Goal: Information Seeking & Learning: Check status

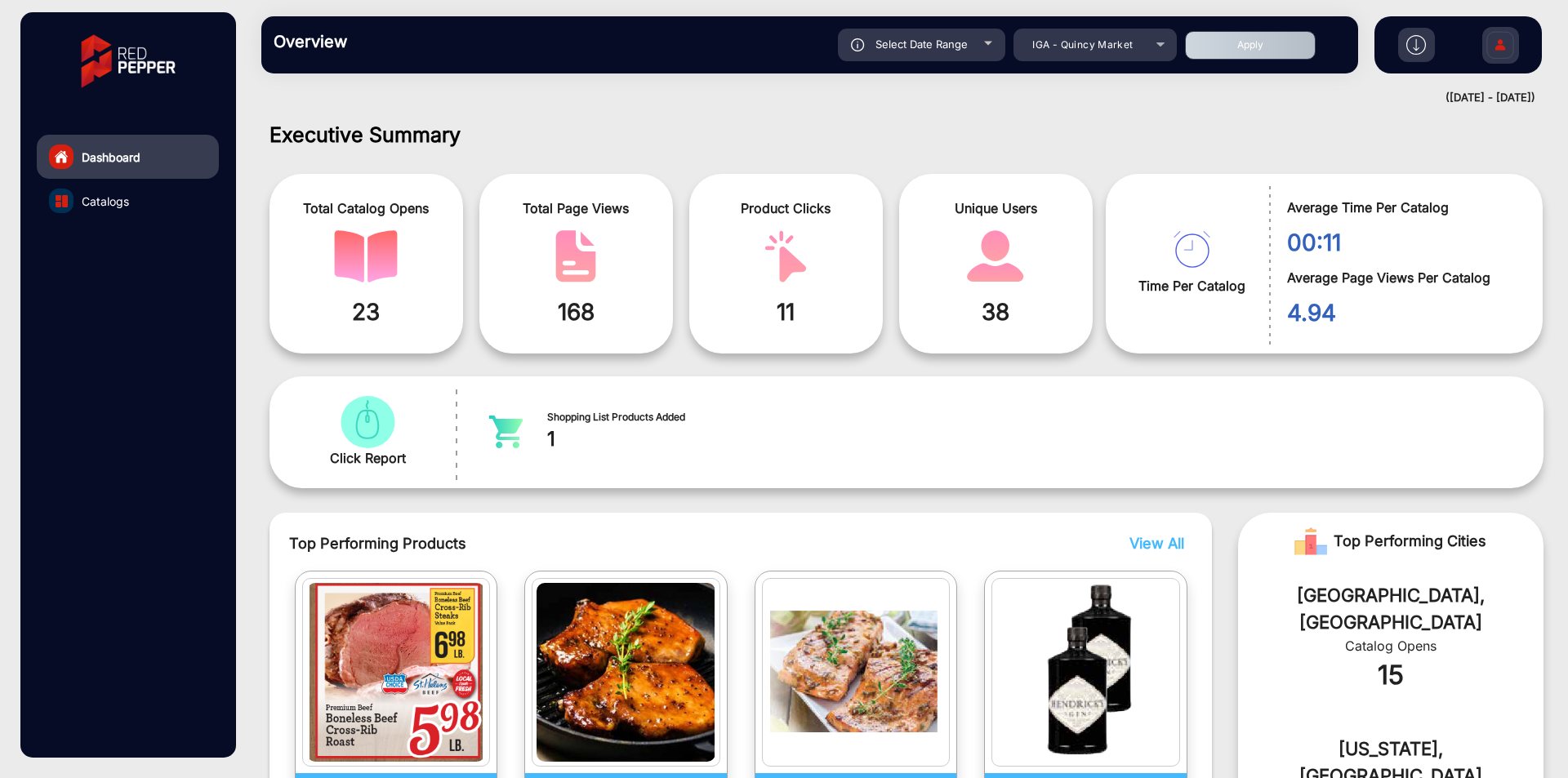
click at [1081, 45] on span "IGA - Quincy Market" at bounding box center [1082, 45] width 100 height 13
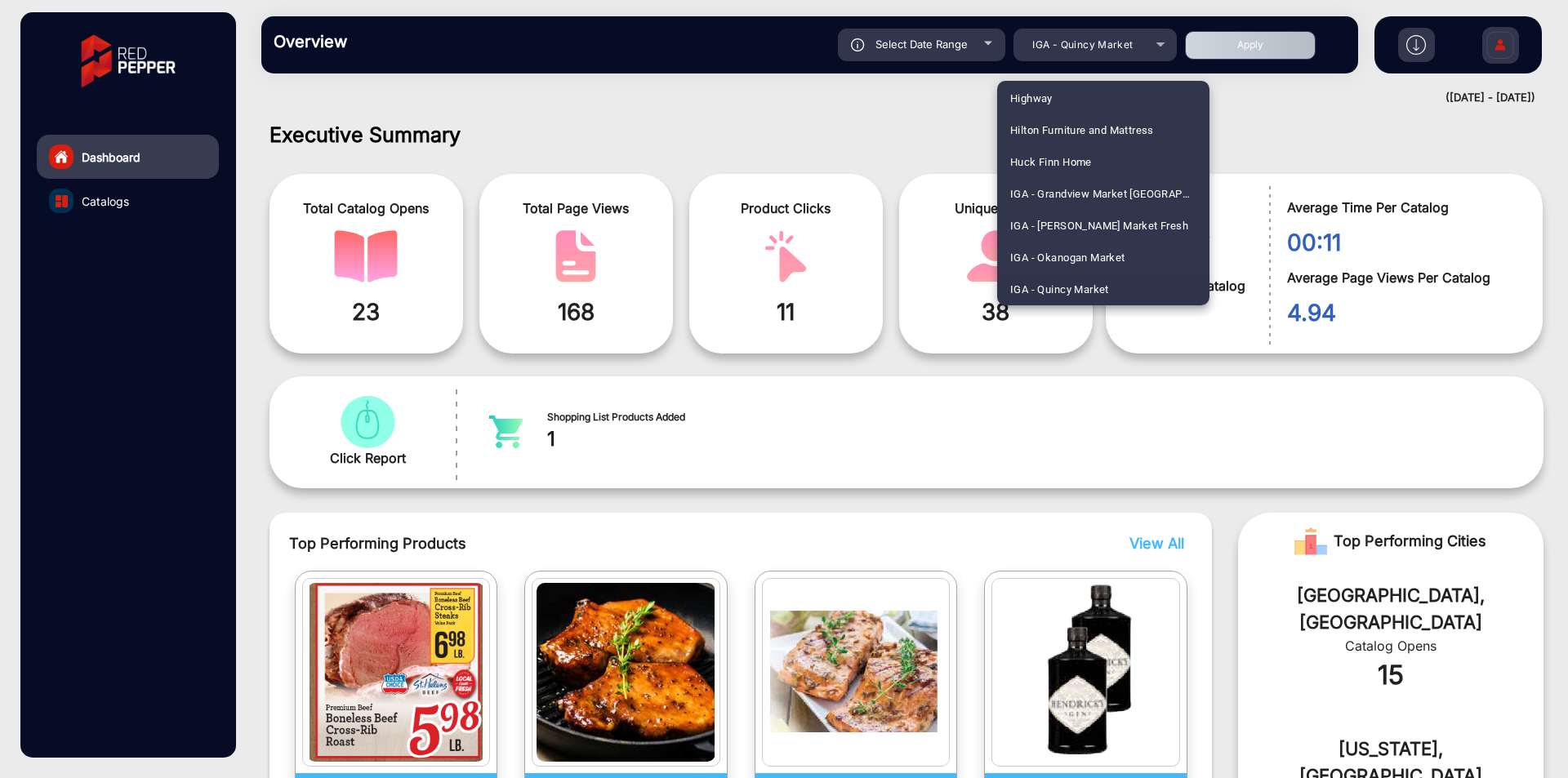
scroll to position [1407, 0]
drag, startPoint x: 1061, startPoint y: 189, endPoint x: 1047, endPoint y: 150, distance: 41.4
click at [1060, 189] on span "Cost Right Freeport" at bounding box center [1057, 193] width 95 height 32
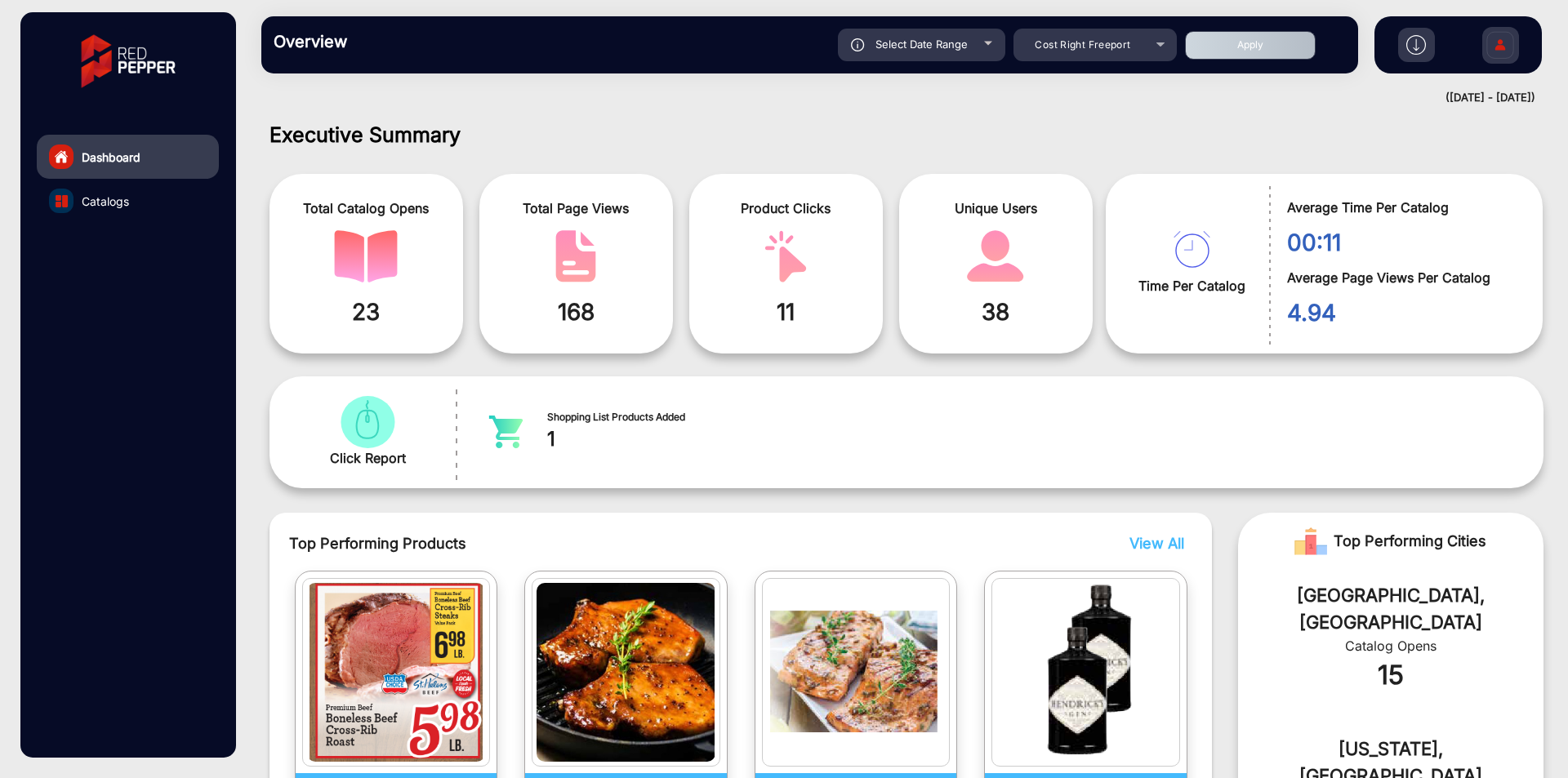
click at [1270, 45] on button "Apply" at bounding box center [1250, 45] width 131 height 29
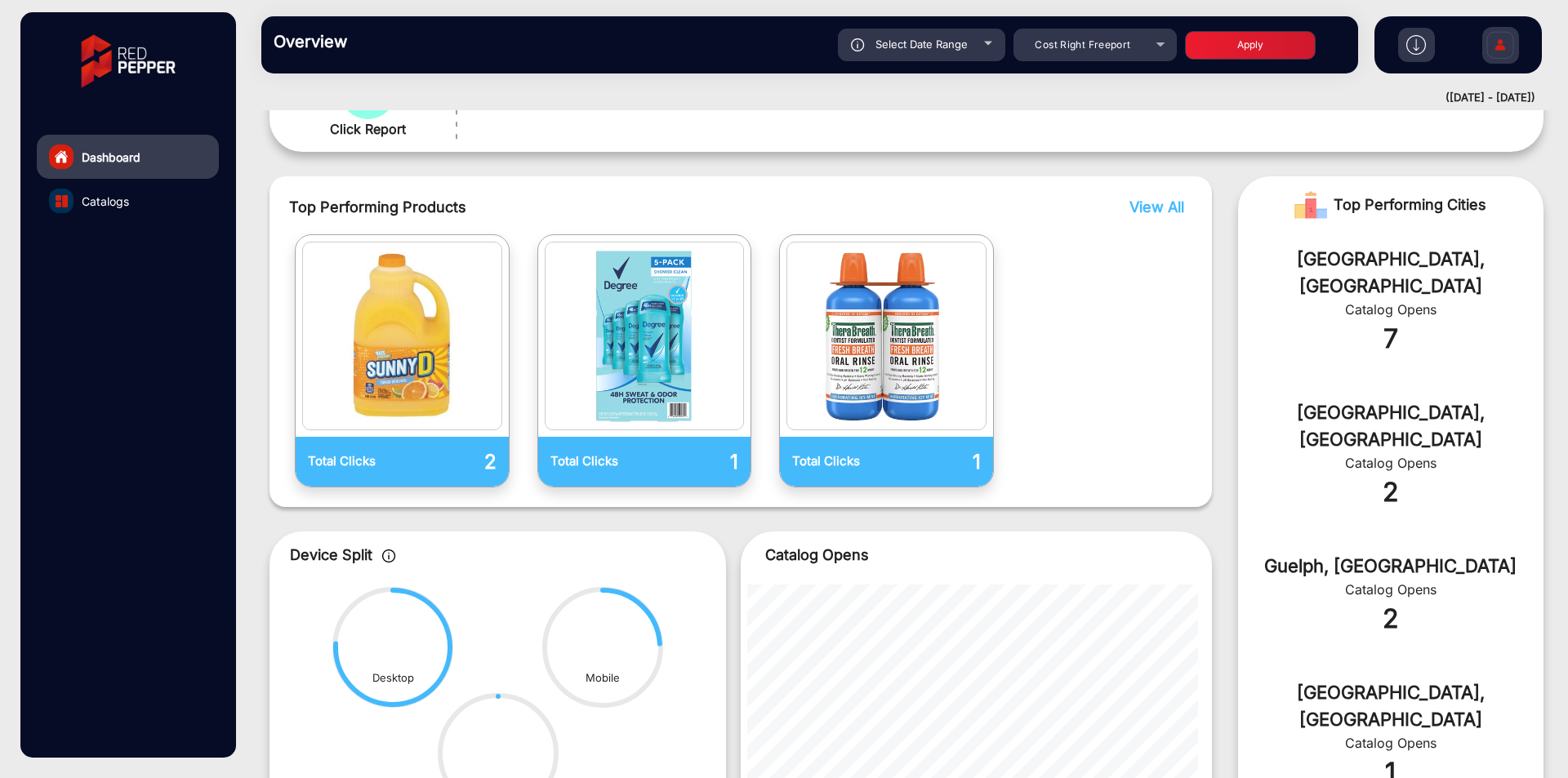
scroll to position [0, 0]
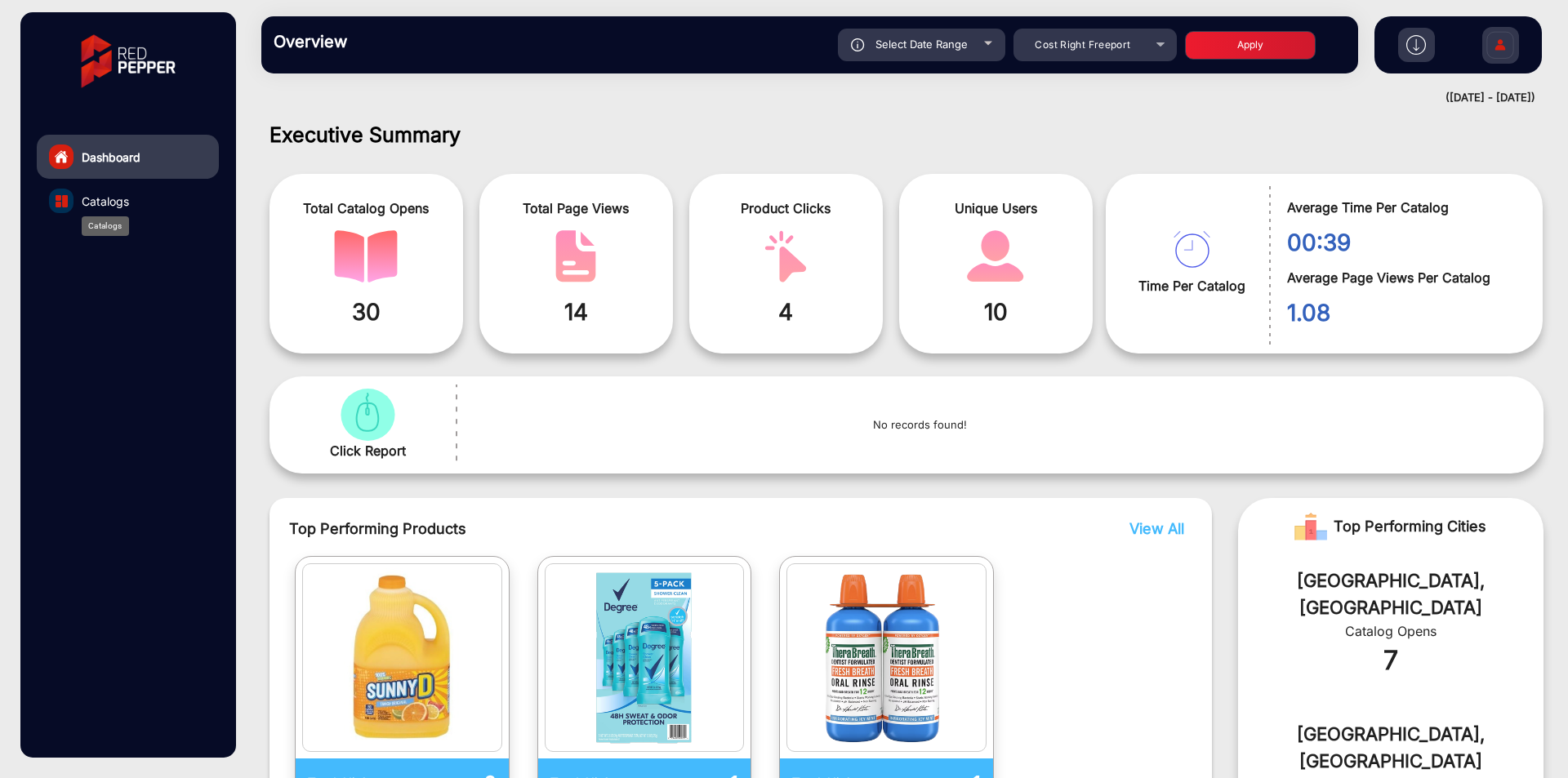
click at [126, 201] on span "Catalogs" at bounding box center [105, 201] width 48 height 17
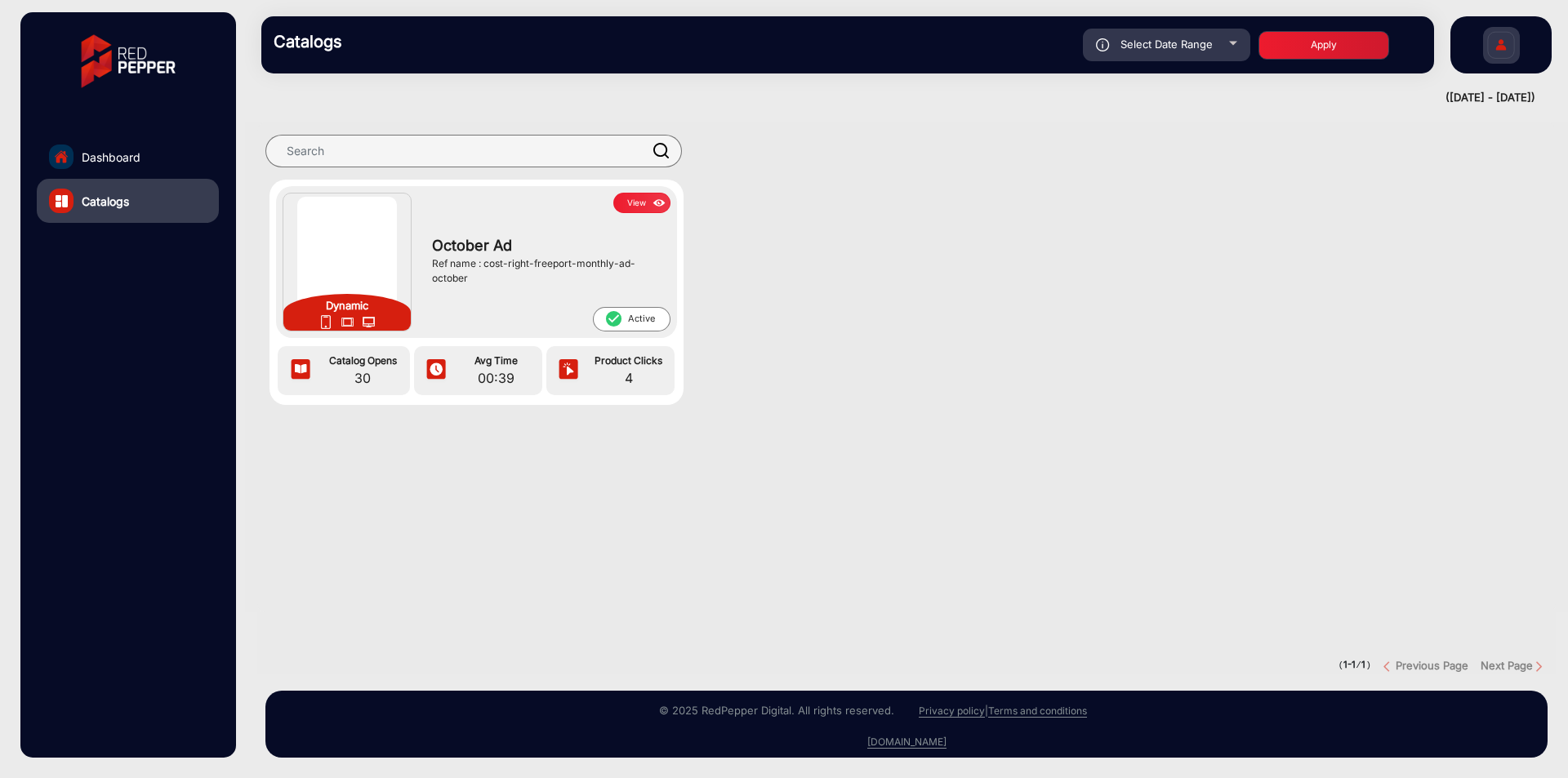
click at [467, 457] on div at bounding box center [906, 454] width 1323 height 32
click at [646, 202] on button "View" at bounding box center [641, 203] width 57 height 21
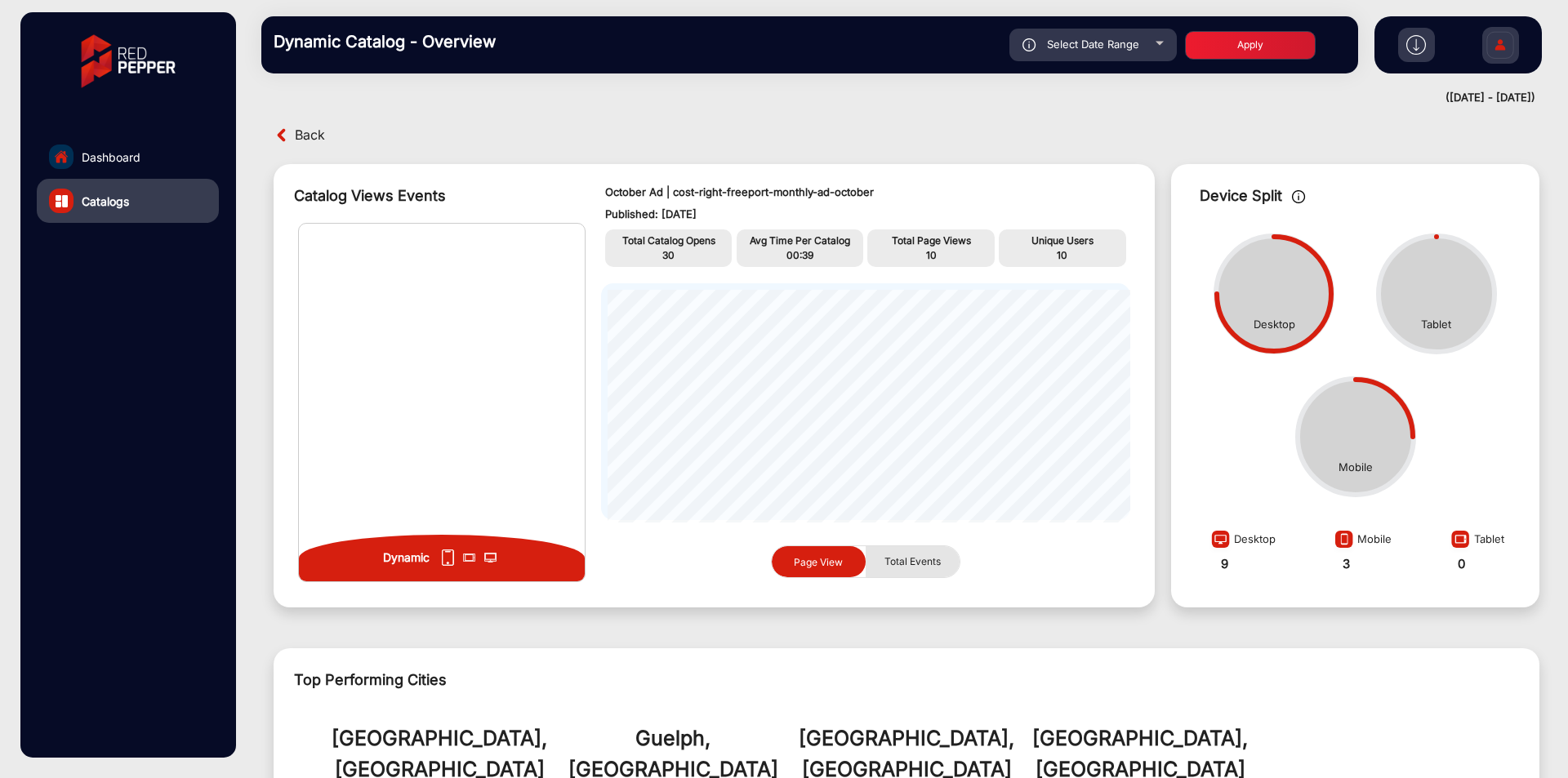
click at [897, 556] on span "Total Events" at bounding box center [912, 562] width 76 height 31
click at [829, 559] on span "Page View" at bounding box center [818, 562] width 49 height 13
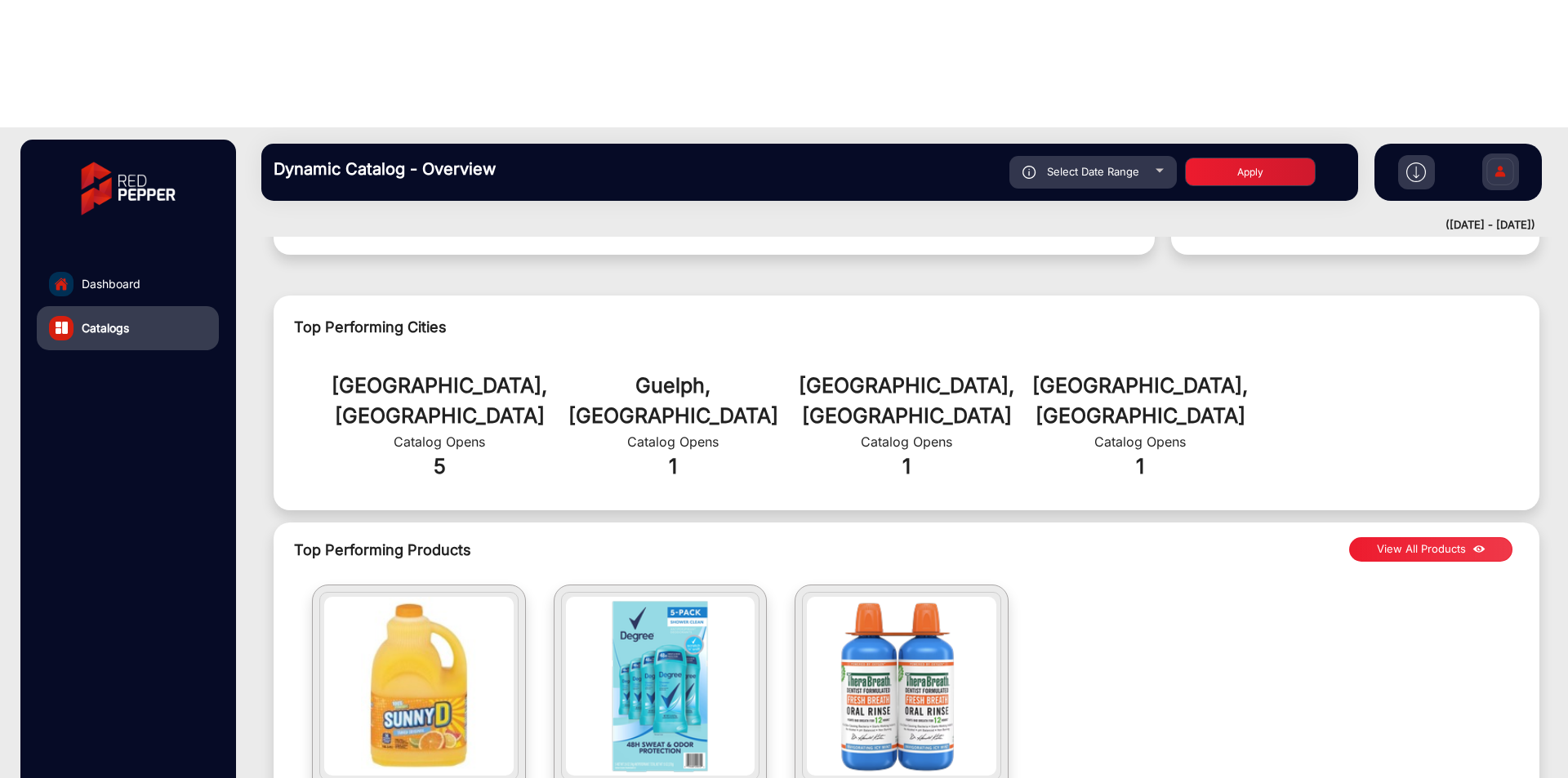
scroll to position [654, 0]
